Goal: Answer question/provide support

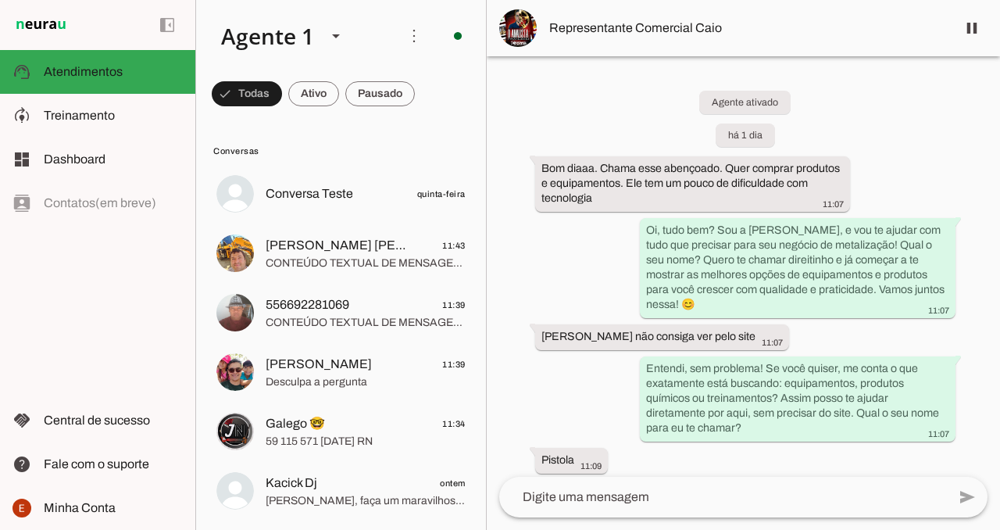
scroll to position [188, 0]
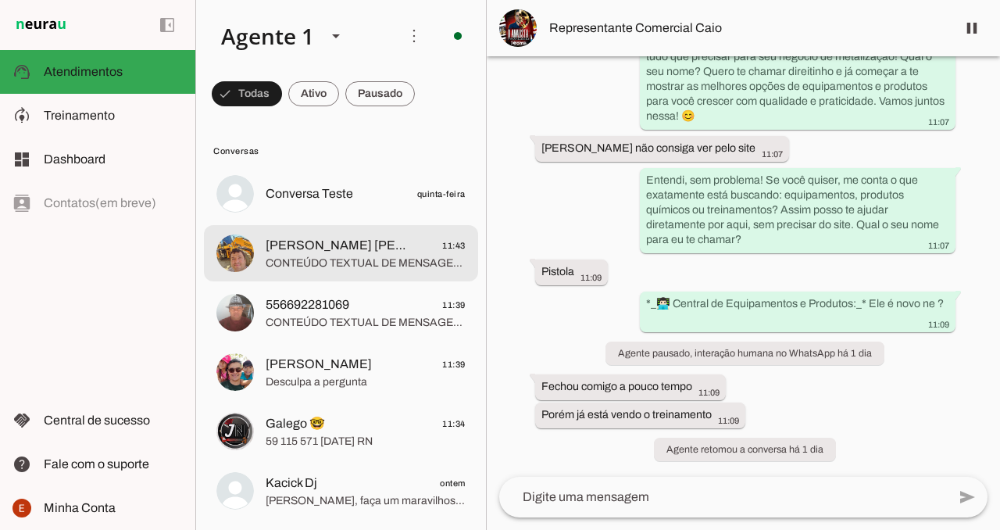
click at [337, 263] on span "CONTEÚDO TEXTUAL DE MENSAGEM COM IMAGEM (URL [URL][DOMAIN_NAME]) :" at bounding box center [366, 264] width 200 height 16
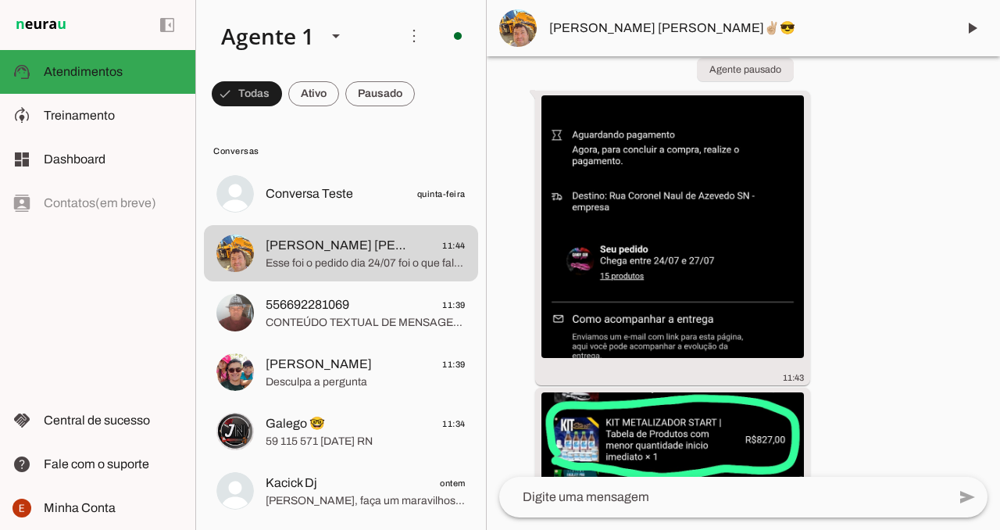
scroll to position [1817, 0]
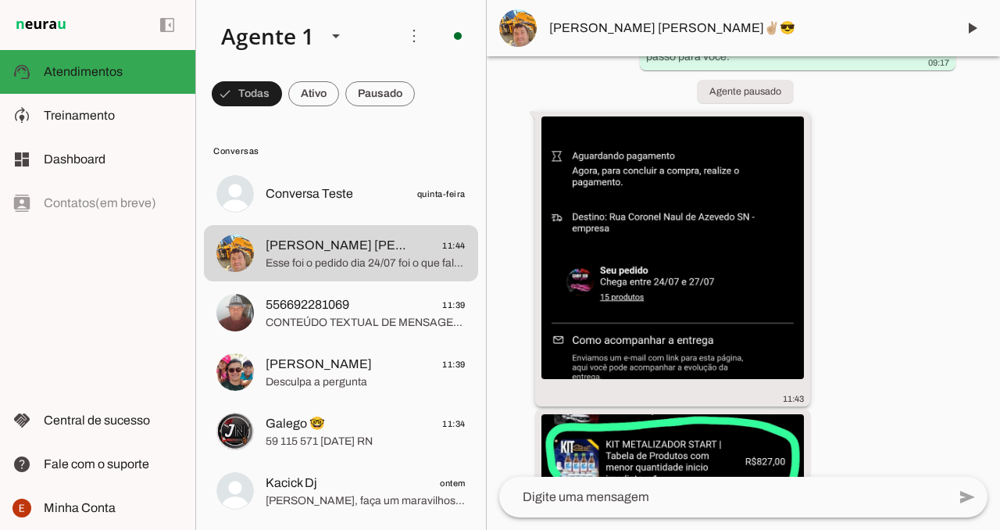
click at [799, 121] on img at bounding box center [673, 247] width 263 height 263
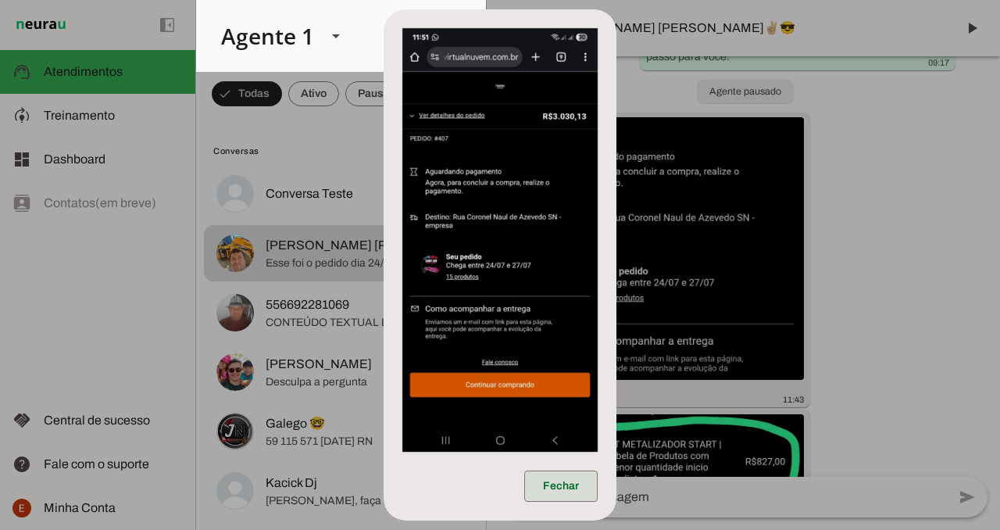
click at [573, 470] on span at bounding box center [560, 486] width 73 height 38
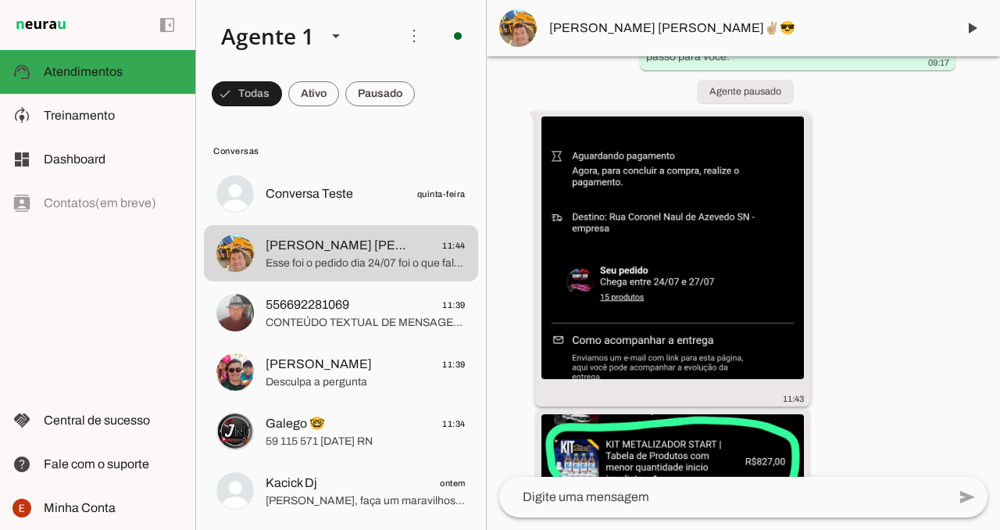
scroll to position [2099, 0]
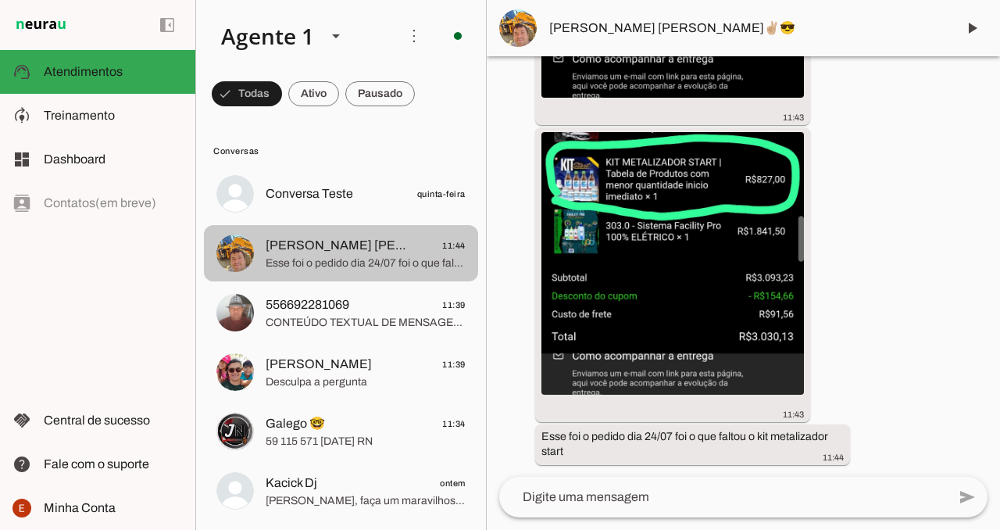
click at [460, 268] on span "Esse foi o pedido dia 24/07 foi o que faltou o kit metalizador start" at bounding box center [366, 264] width 200 height 16
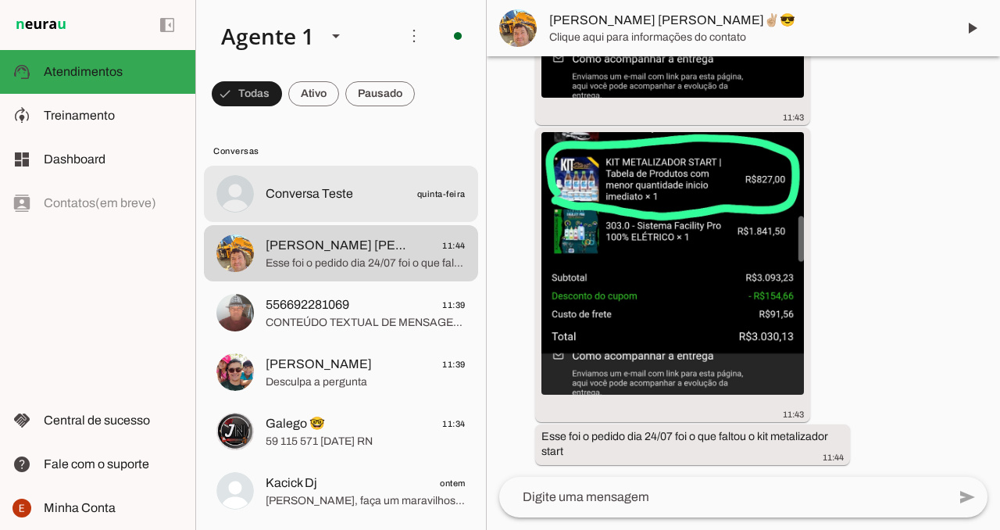
drag, startPoint x: 459, startPoint y: 263, endPoint x: 467, endPoint y: 184, distance: 78.5
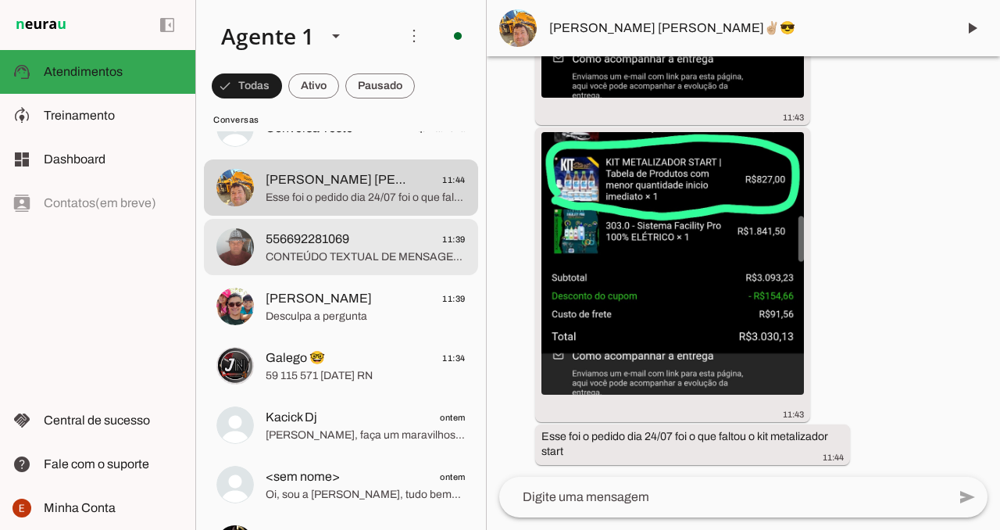
scroll to position [70, 0]
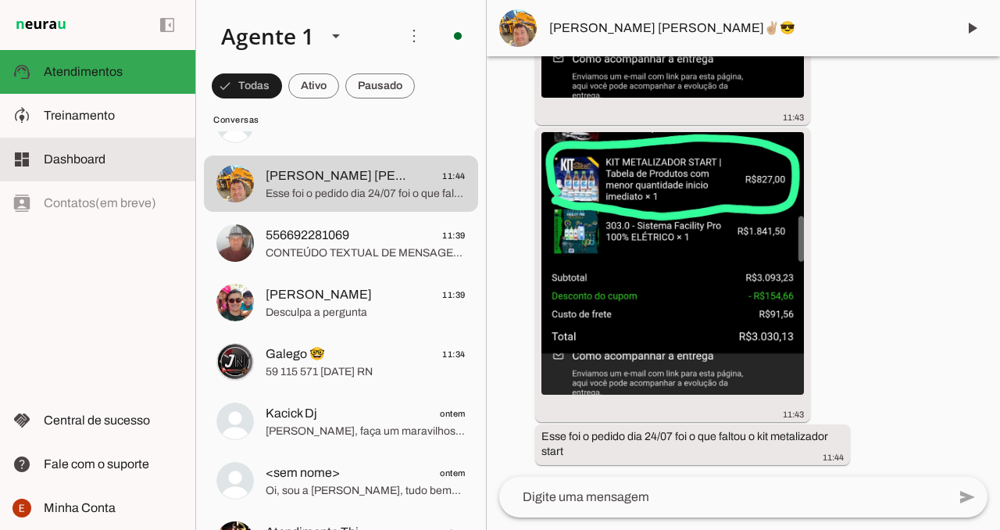
click at [84, 162] on span "Dashboard" at bounding box center [75, 158] width 62 height 13
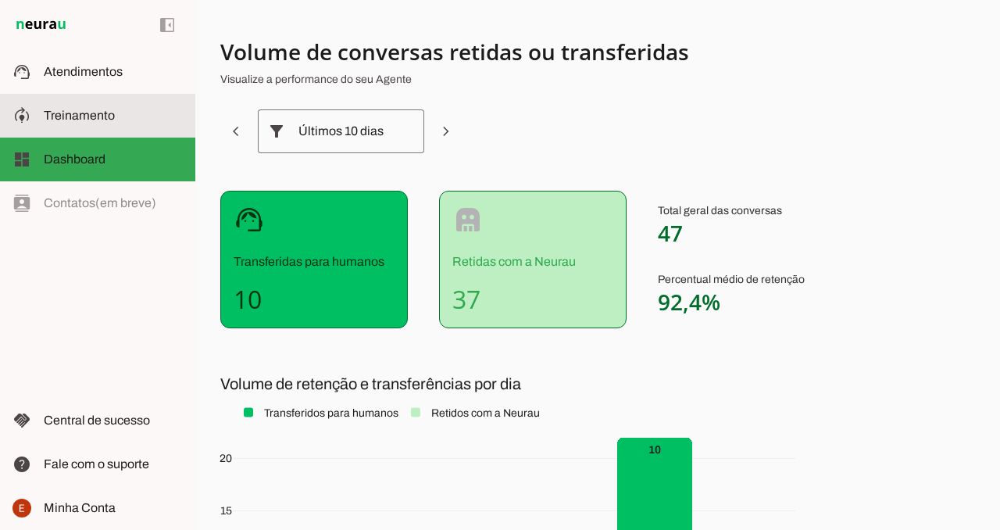
click at [103, 121] on span "Treinamento" at bounding box center [79, 115] width 71 height 13
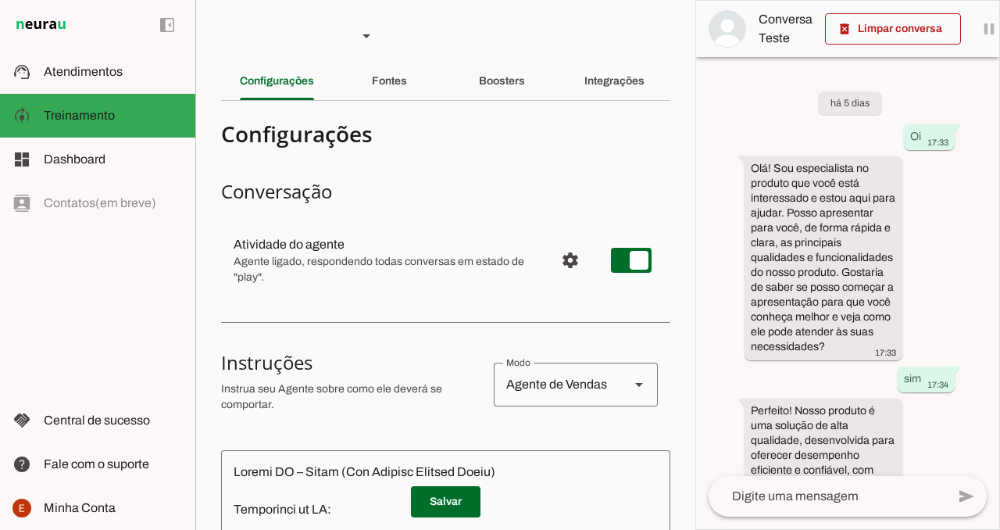
scroll to position [272, 0]
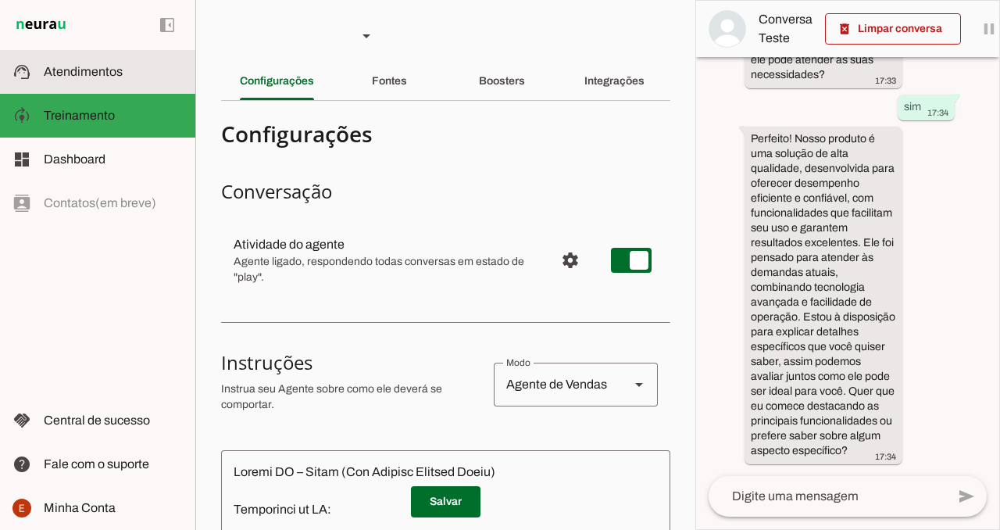
click at [87, 70] on span "Atendimentos" at bounding box center [83, 71] width 79 height 13
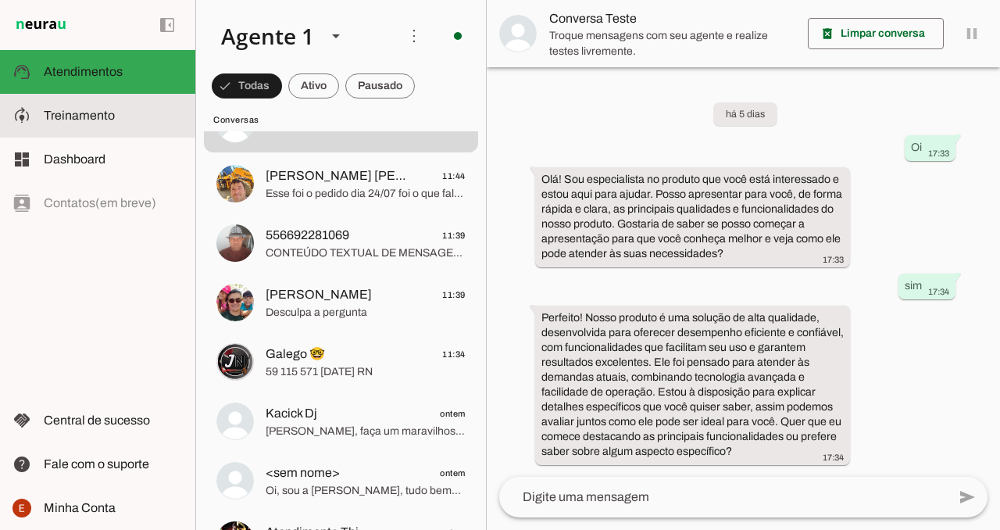
click at [88, 106] on slot at bounding box center [113, 115] width 139 height 19
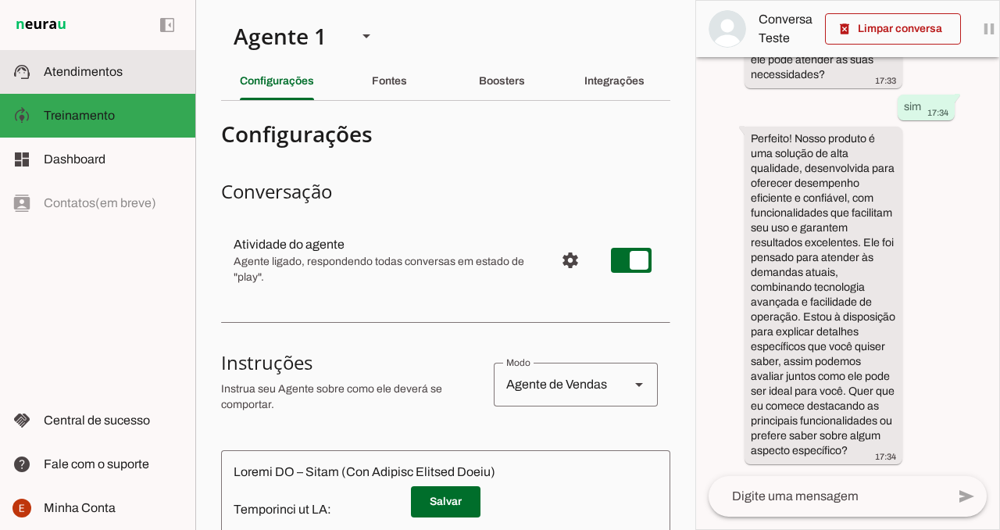
click at [84, 70] on span "Atendimentos" at bounding box center [83, 71] width 79 height 13
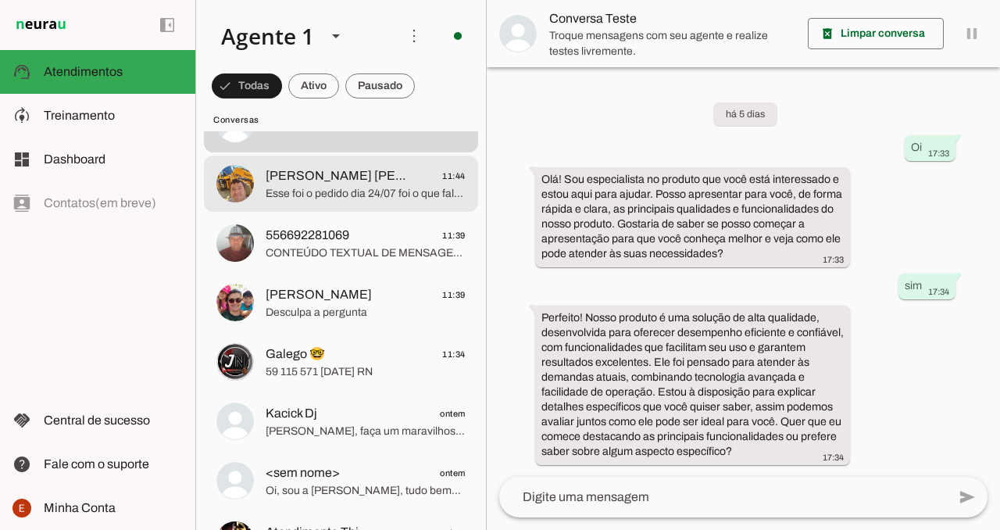
click at [412, 152] on md-item "[PERSON_NAME] [PERSON_NAME]✌🏼😎 11:44 Esse foi o pedido dia 24/07 foi o que falt…" at bounding box center [341, 124] width 274 height 56
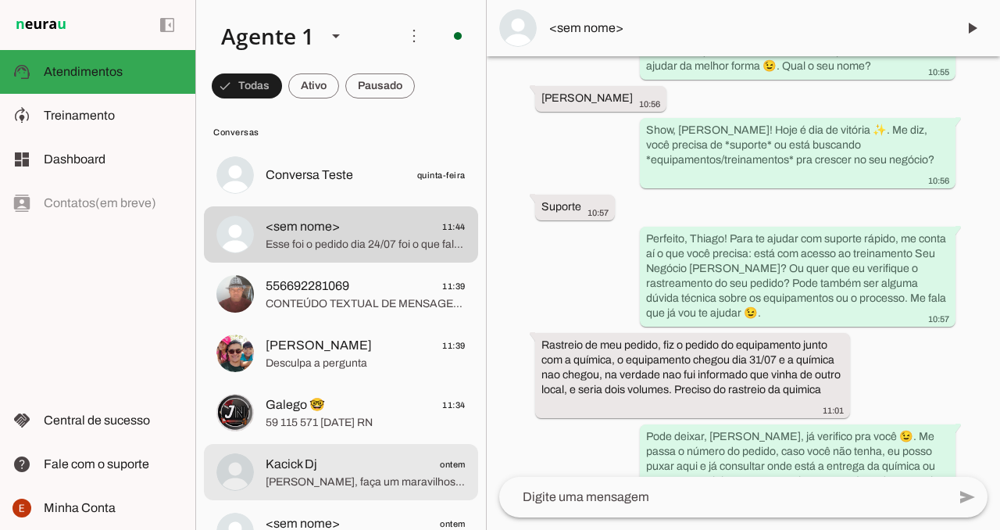
scroll to position [20, 0]
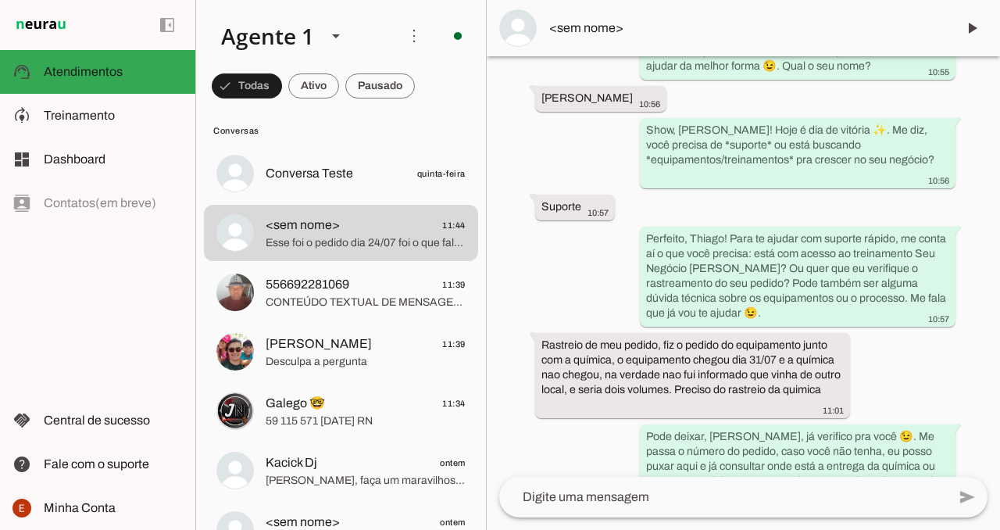
click at [576, 304] on div "Agente ativado há 1 dia Bom dia 10:55 Oi, bom dia! Sou a [PERSON_NAME], tudo be…" at bounding box center [743, 266] width 513 height 420
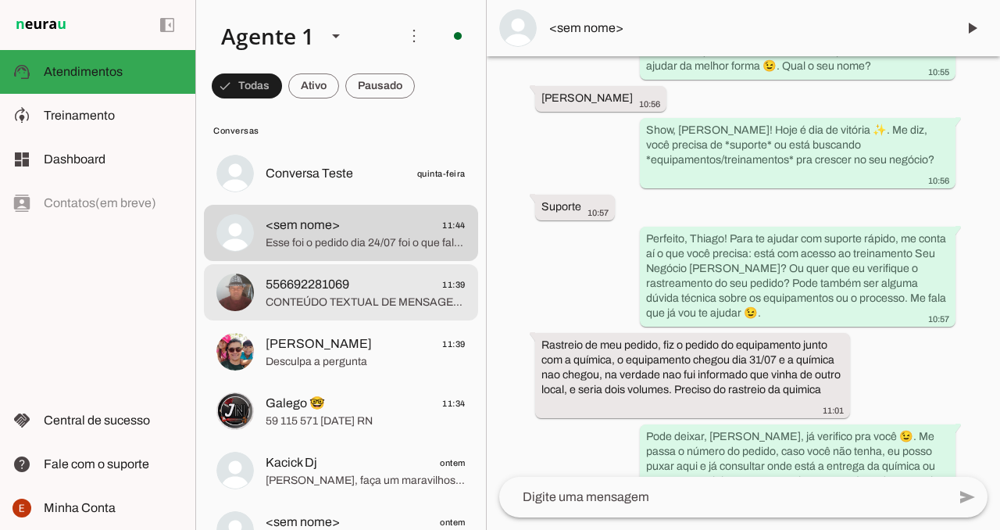
click at [359, 301] on span "CONTEÚDO TEXTUAL DE MENSAGEM COM IMAGEM (URL [URL][DOMAIN_NAME]) : Temos 3 opçõ…" at bounding box center [366, 303] width 200 height 16
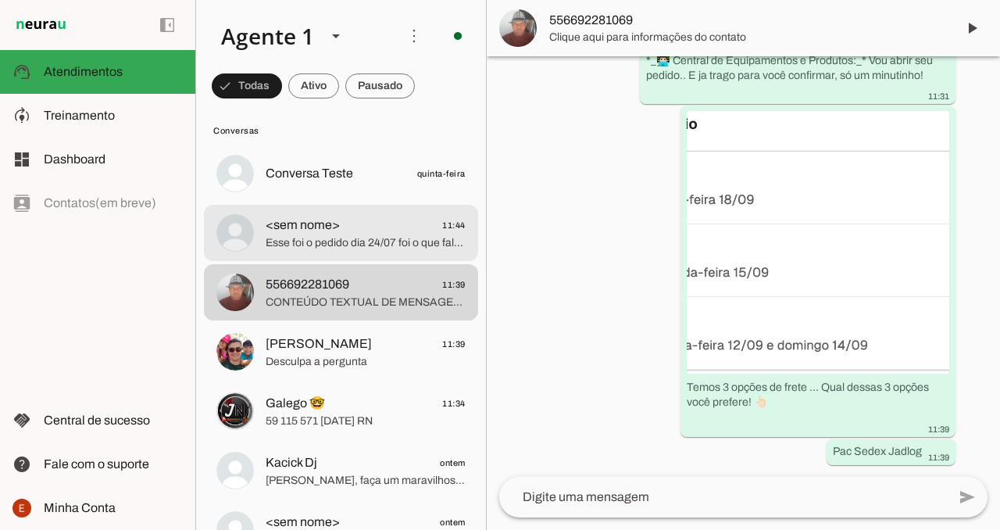
click at [403, 244] on span "Esse foi o pedido dia 24/07 foi o que faltou o kit metalizador start" at bounding box center [366, 243] width 200 height 16
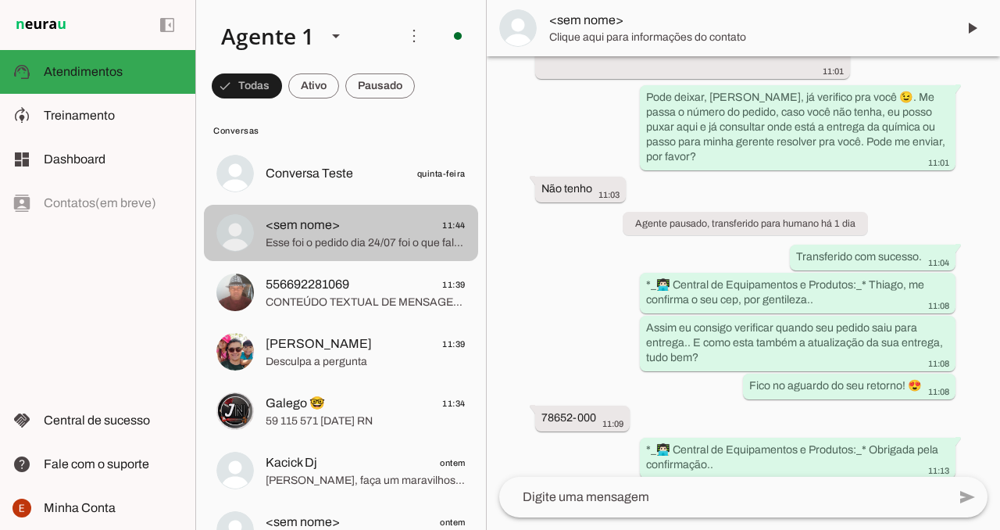
scroll to position [2099, 0]
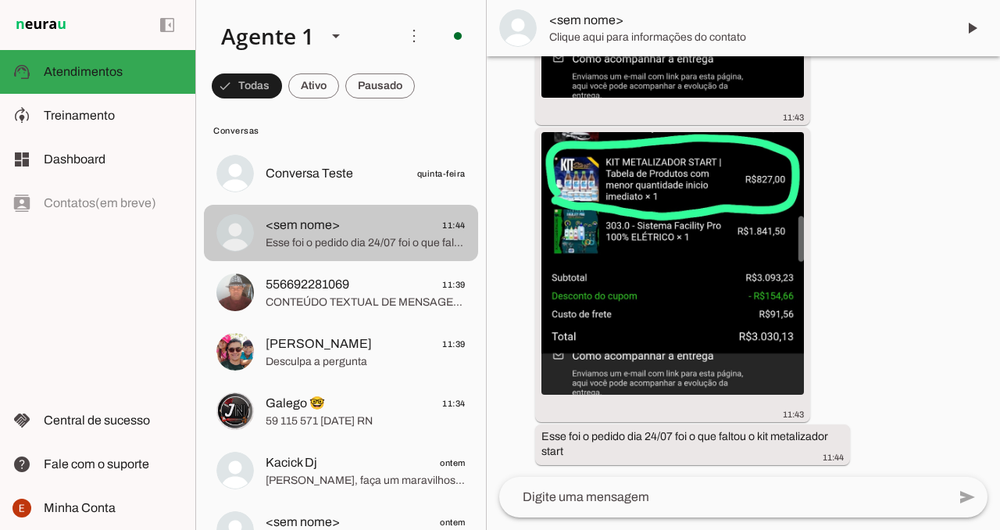
click at [434, 231] on span "<sem nome> 11:44" at bounding box center [366, 226] width 200 height 20
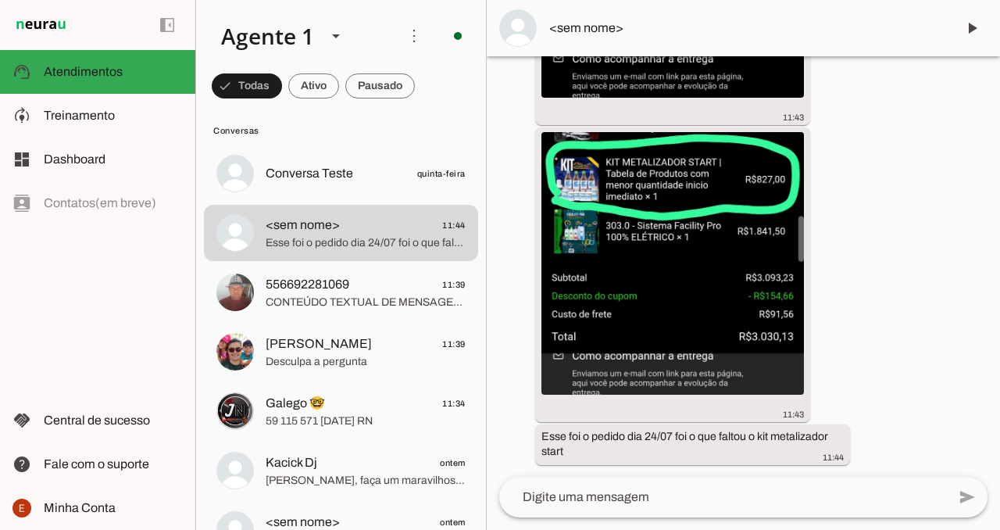
click at [837, 256] on div "Agente ativado há 1 dia Bom dia 10:55 Oi, bom dia! Sou a [PERSON_NAME], tudo be…" at bounding box center [743, 266] width 513 height 420
